Goal: Task Accomplishment & Management: Manage account settings

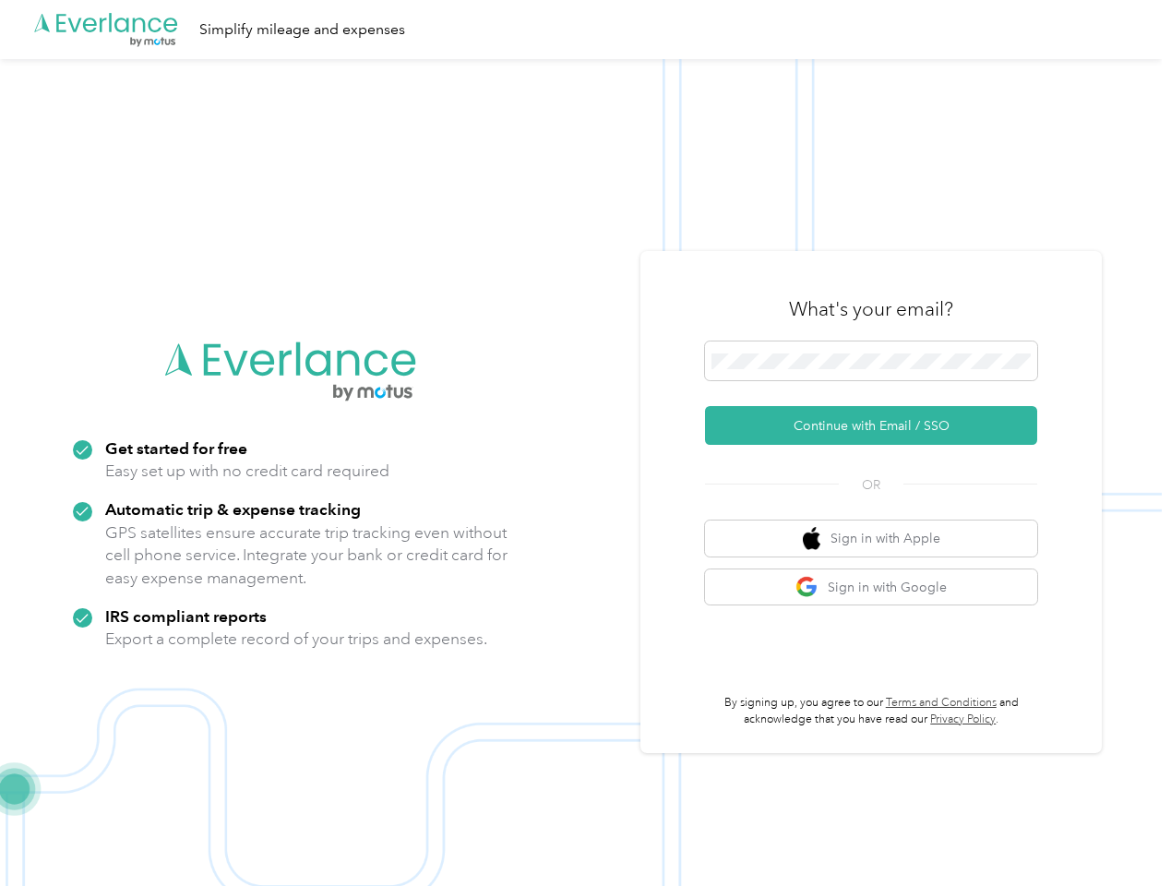
click at [585, 443] on img at bounding box center [581, 502] width 1162 height 886
click at [585, 30] on div ".cls-1 { fill: #00adee; } .cls-2 { fill: #fff; } .cls-3 { fill: #707372; } .cls…" at bounding box center [581, 29] width 1162 height 59
click at [879, 426] on button "Continue with Email / SSO" at bounding box center [871, 425] width 332 height 39
click at [879, 538] on button "Sign in with Apple" at bounding box center [871, 539] width 332 height 36
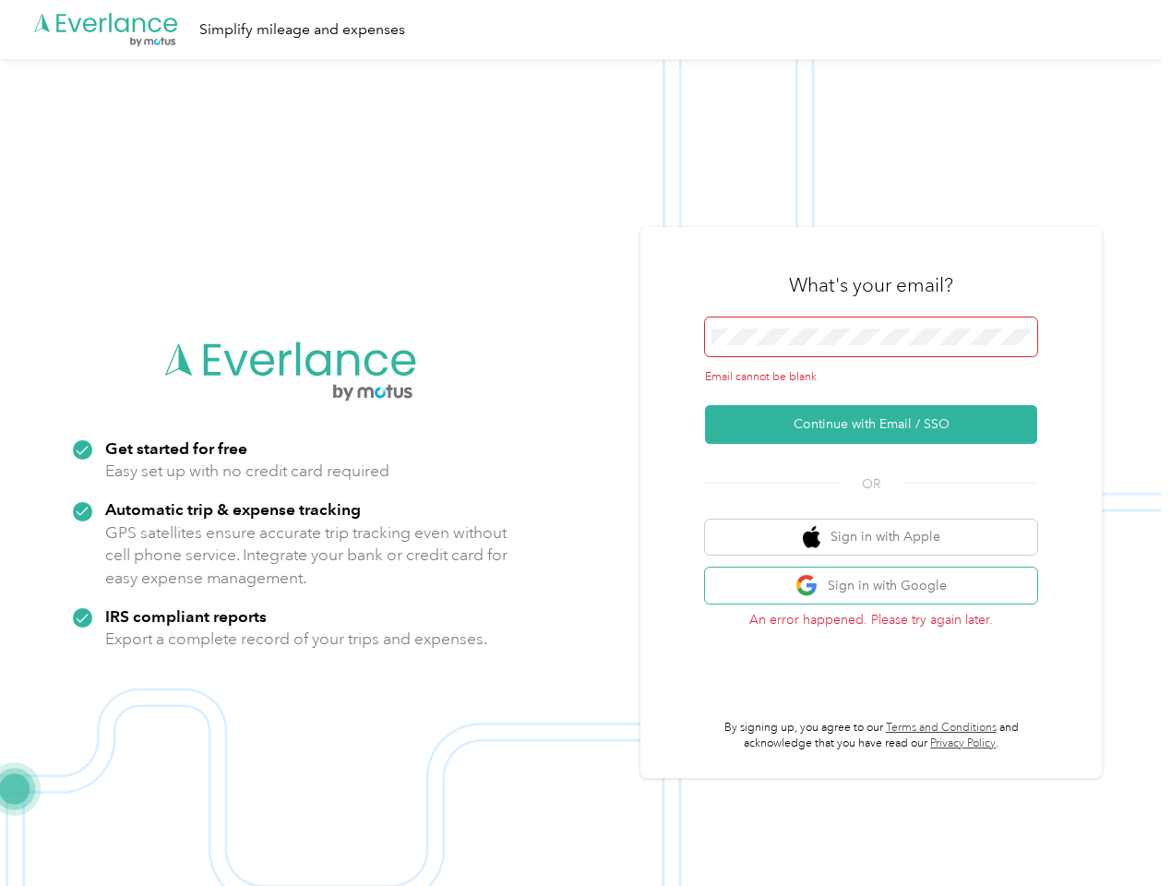
click at [879, 587] on button "Sign in with Google" at bounding box center [871, 586] width 332 height 36
